Goal: Communication & Community: Connect with others

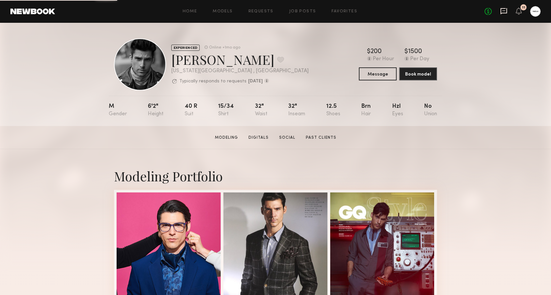
click at [503, 13] on icon at bounding box center [503, 10] width 7 height 7
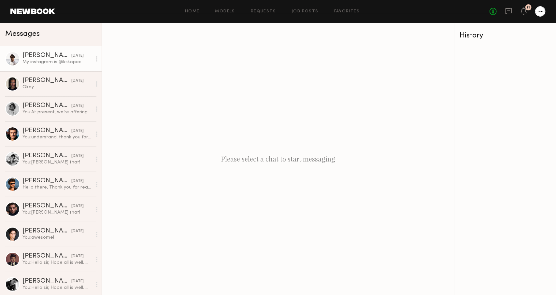
click at [52, 65] on div "My instagram is @kskopec" at bounding box center [56, 62] width 69 height 6
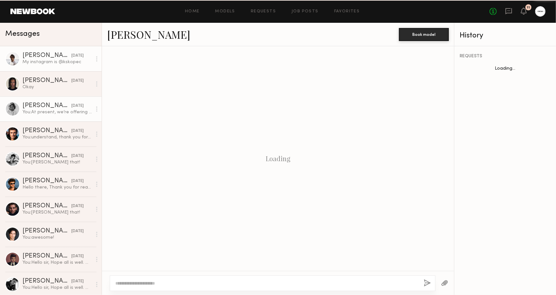
scroll to position [200, 0]
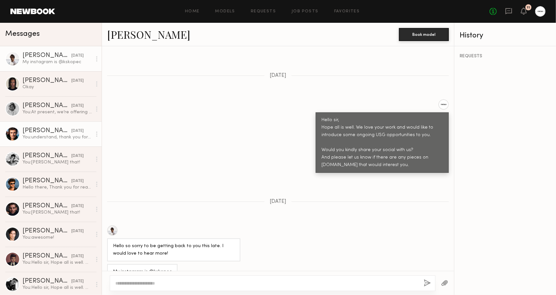
click at [55, 124] on link "[PERSON_NAME] [DATE] You: understand, thank you for letting us know. We will ge…" at bounding box center [51, 133] width 102 height 25
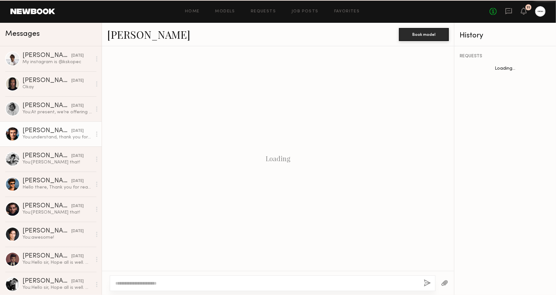
scroll to position [551, 0]
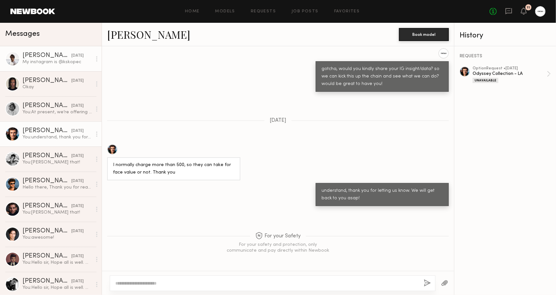
click at [49, 68] on link "[PERSON_NAME] [DATE] My instagram is @kskopec" at bounding box center [51, 58] width 102 height 25
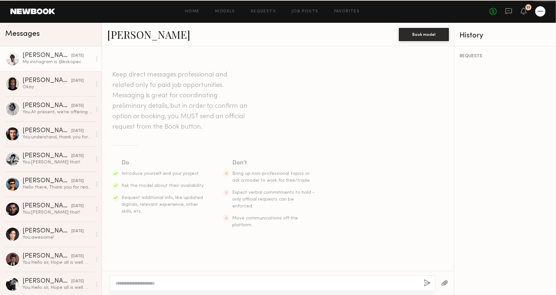
scroll to position [200, 0]
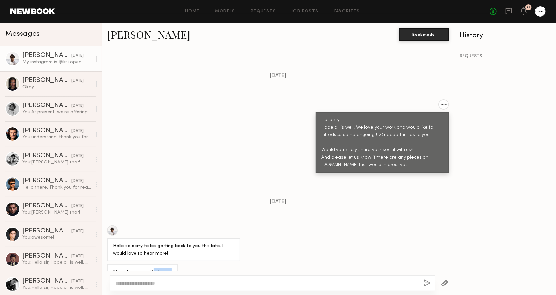
drag, startPoint x: 151, startPoint y: 256, endPoint x: 167, endPoint y: 259, distance: 16.2
click at [167, 268] on div "My instagram is @kskopec" at bounding box center [142, 271] width 59 height 7
click at [62, 167] on link "[PERSON_NAME] [DATE] You: [PERSON_NAME] that!" at bounding box center [51, 158] width 102 height 25
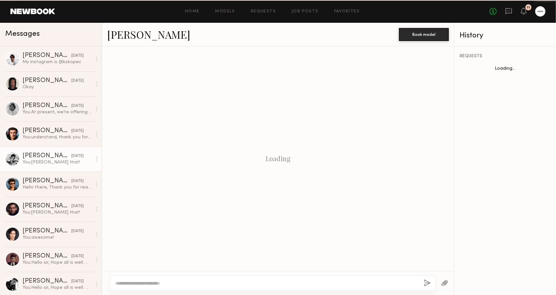
scroll to position [448, 0]
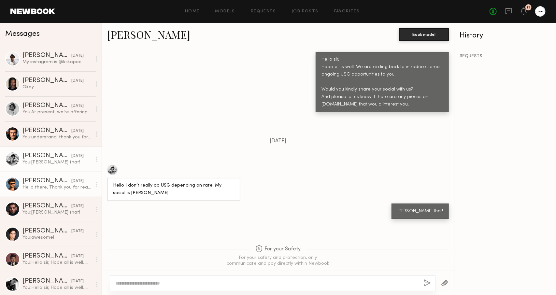
click at [64, 189] on div "Hello there, Thank you for reaching out. I’ll reach out to you via Instagram DM…" at bounding box center [56, 187] width 69 height 6
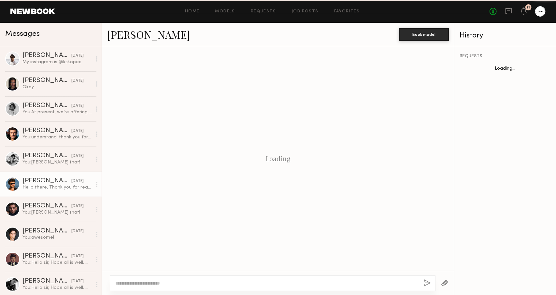
scroll to position [454, 0]
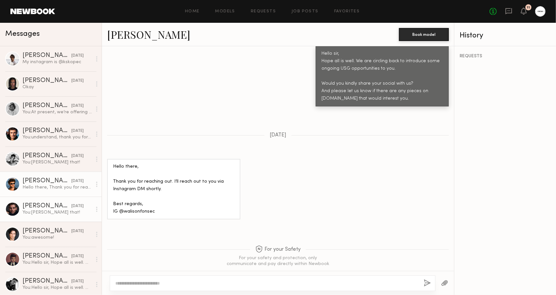
click at [62, 201] on link "[PERSON_NAME] [DATE] You: [PERSON_NAME] that!" at bounding box center [51, 209] width 102 height 25
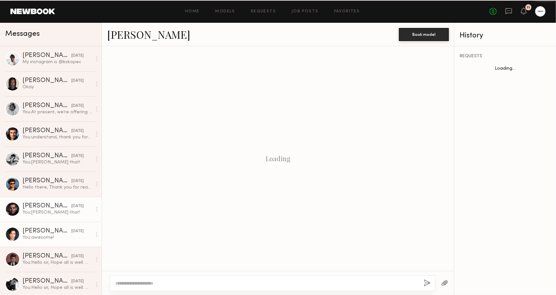
scroll to position [209, 0]
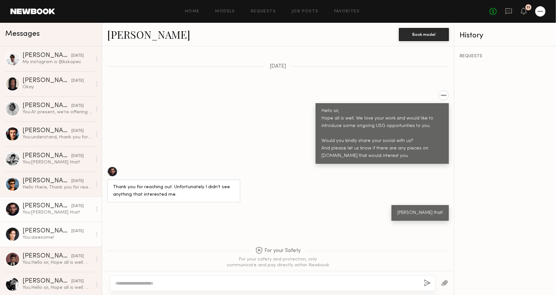
click at [71, 230] on div "[DATE]" at bounding box center [77, 231] width 12 height 6
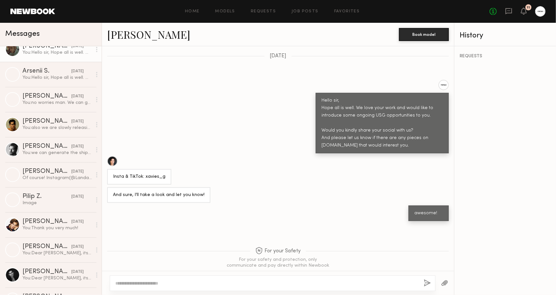
scroll to position [340, 0]
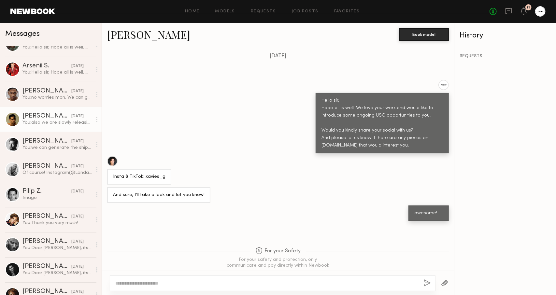
click at [64, 125] on div "You: also we are slowly releasing the material from the shoot; we credit images…" at bounding box center [56, 122] width 69 height 6
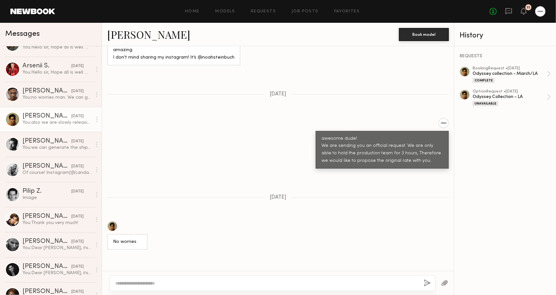
scroll to position [75, 0]
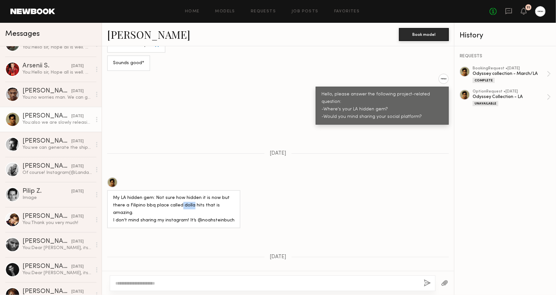
drag, startPoint x: 180, startPoint y: 207, endPoint x: 191, endPoint y: 205, distance: 11.2
click at [191, 205] on div "My LA hidden gem: Not sure how hidden it is now but there a Filipino bbq place …" at bounding box center [173, 209] width 121 height 30
copy div "dolla"
click at [188, 209] on div "My LA hidden gem: Not sure how hidden it is now but there a Filipino bbq place …" at bounding box center [173, 209] width 121 height 30
drag, startPoint x: 181, startPoint y: 207, endPoint x: 199, endPoint y: 208, distance: 18.6
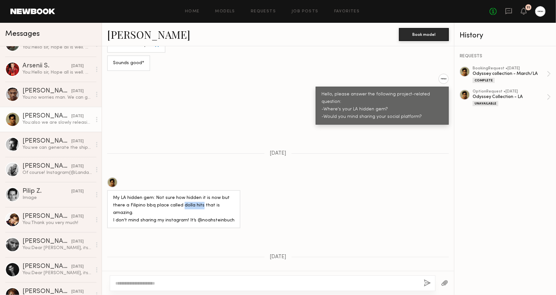
click at [199, 208] on div "My LA hidden gem: Not sure how hidden it is now but there a Filipino bbq place …" at bounding box center [173, 209] width 121 height 30
copy div "dolla hits"
